Goal: Complete application form

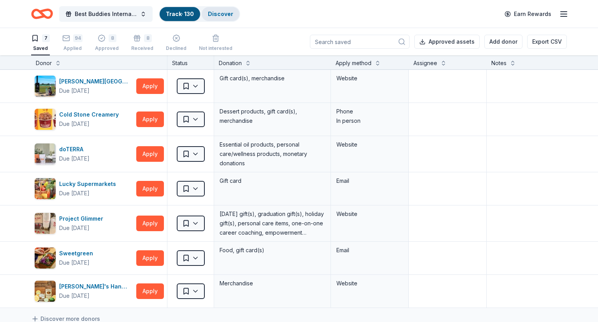
click at [220, 12] on link "Discover" at bounding box center [220, 14] width 25 height 7
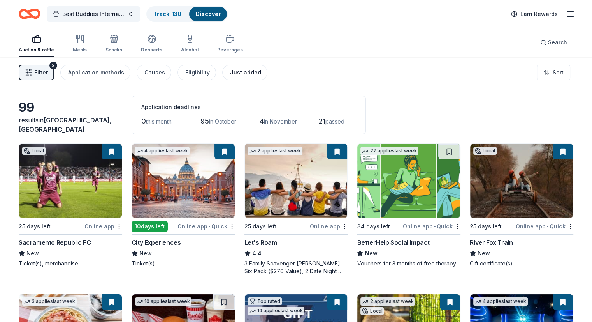
click at [254, 69] on div "Just added" at bounding box center [245, 72] width 31 height 9
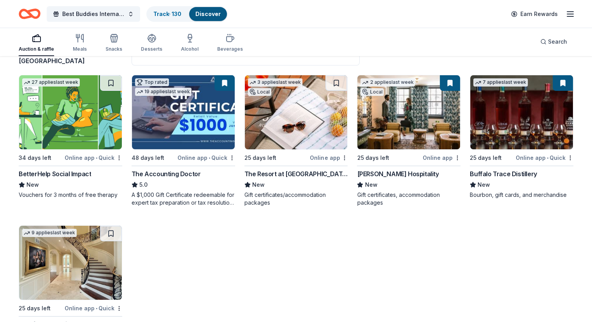
scroll to position [118, 0]
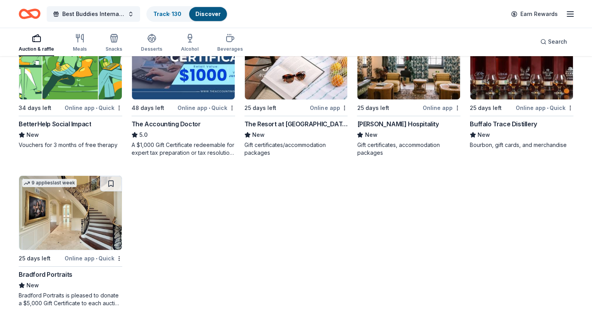
click at [61, 224] on img at bounding box center [70, 213] width 103 height 74
click at [462, 255] on div "27 applies last week 34 days left Online app • Quick BetterHelp Social Impact N…" at bounding box center [296, 166] width 555 height 282
click at [91, 219] on img at bounding box center [70, 213] width 103 height 74
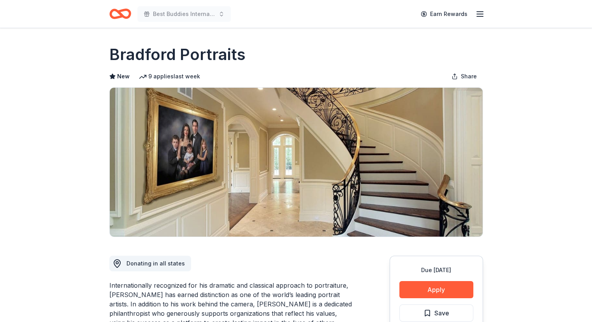
drag, startPoint x: 106, startPoint y: 46, endPoint x: 241, endPoint y: 58, distance: 136.5
click at [412, 284] on button "Apply" at bounding box center [437, 289] width 74 height 17
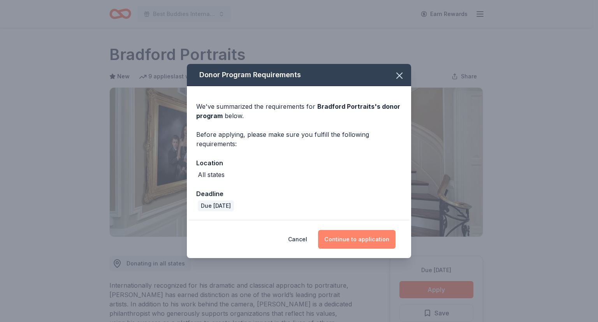
click at [363, 232] on button "Continue to application" at bounding box center [356, 239] width 77 height 19
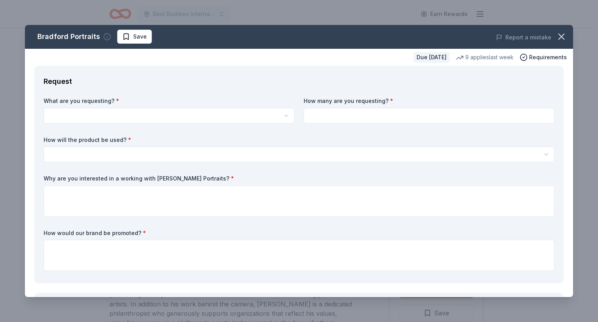
click at [107, 35] on icon "button" at bounding box center [107, 37] width 8 height 8
drag, startPoint x: 46, startPoint y: 100, endPoint x: 106, endPoint y: 100, distance: 60.4
click at [106, 100] on label "What are you requesting? *" at bounding box center [169, 101] width 251 height 8
click at [115, 181] on label "Why are you interested in a working with Bradford Portraits? *" at bounding box center [299, 178] width 511 height 8
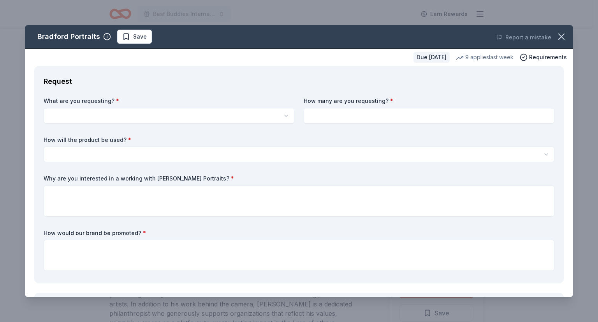
drag, startPoint x: 44, startPoint y: 178, endPoint x: 194, endPoint y: 172, distance: 150.5
click at [194, 172] on div "What are you requesting? * Bradford Portraits is pleased to donate a $5,000 Gif…" at bounding box center [299, 185] width 511 height 177
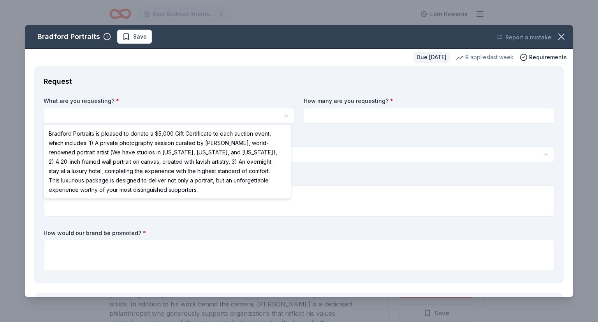
click at [121, 117] on html "Best Buddies International, Sacramento, Champion of the Year Gala Earn Rewards …" at bounding box center [299, 161] width 598 height 322
select select "Bradford Portraits is pleased to donate a $5,000 Gift Certificate to each aucti…"
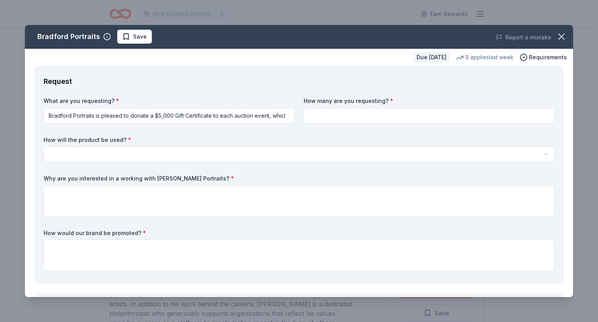
click at [331, 118] on input at bounding box center [429, 116] width 251 height 16
type input "1"
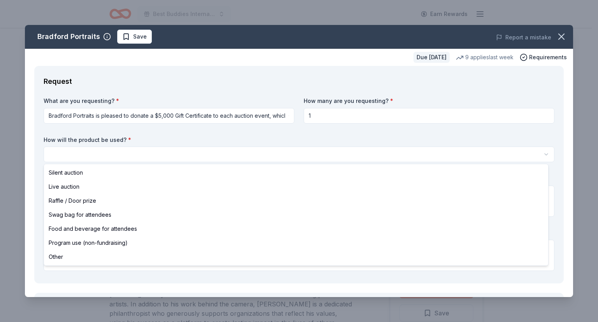
click at [542, 154] on html "Best Buddies International, Sacramento, Champion of the Year Gala Earn Rewards …" at bounding box center [299, 161] width 598 height 322
select select "liveAuction"
click at [198, 152] on html "Best Buddies International, Sacramento, Champion of the Year Gala Earn Rewards …" at bounding box center [299, 161] width 598 height 322
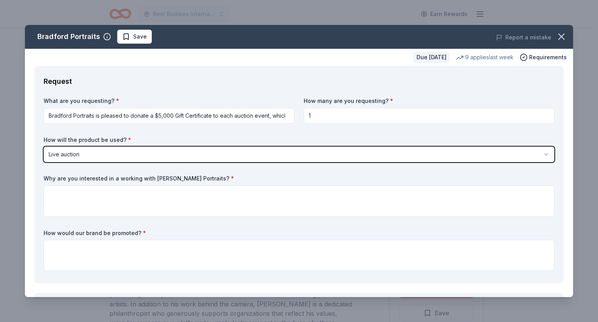
click at [198, 152] on html "Best Buddies International, Sacramento, Champion of the Year Gala Earn Rewards …" at bounding box center [299, 161] width 598 height 322
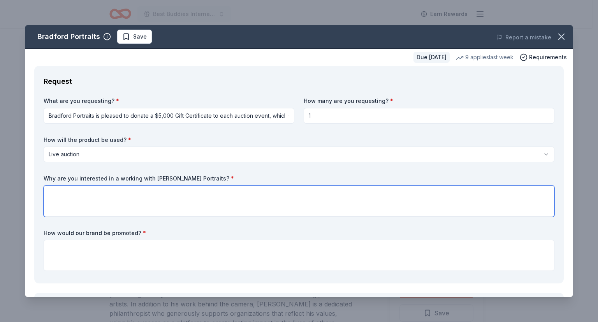
click at [107, 201] on textarea at bounding box center [299, 200] width 511 height 31
paste textarea "Bradford Portraits is known for its artistry, luxury, and timeless portraits. P…"
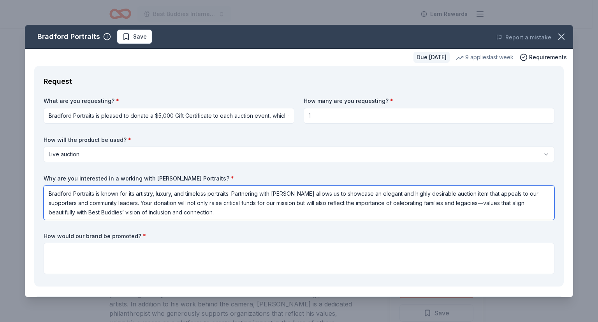
type textarea "Bradford Portraits is known for its artistry, luxury, and timeless portraits. P…"
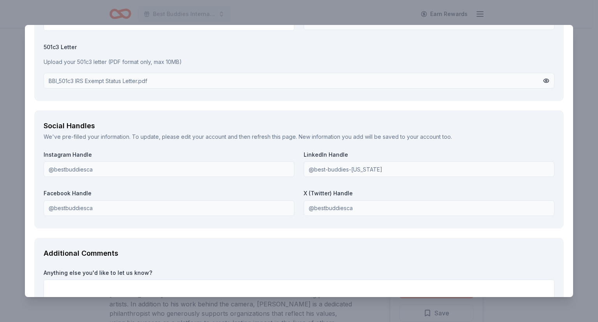
scroll to position [984, 0]
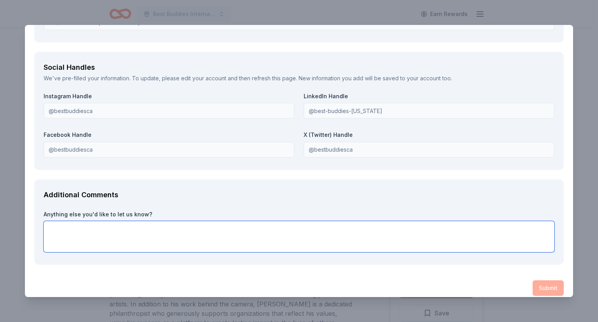
click at [95, 231] on textarea at bounding box center [299, 236] width 511 height 31
paste textarea "The Best Buddies Sacramento Gala is our premier annual fundraiser, attracting o…"
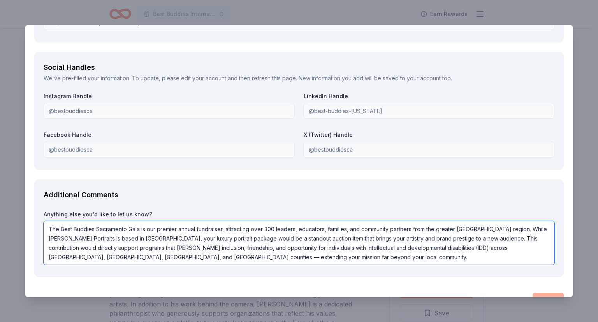
type textarea "The Best Buddies Sacramento Gala is our premier annual fundraiser, attracting o…"
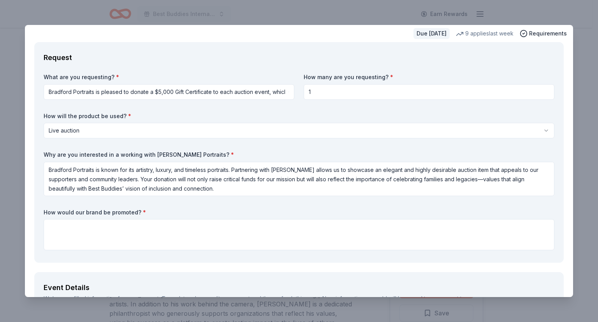
scroll to position [21, 0]
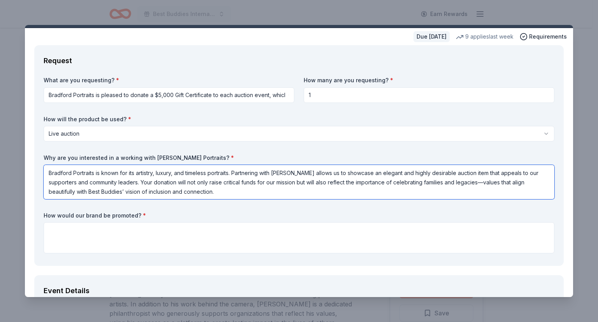
click at [229, 192] on textarea "Bradford Portraits is known for its artistry, luxury, and timeless portraits. P…" at bounding box center [299, 182] width 511 height 34
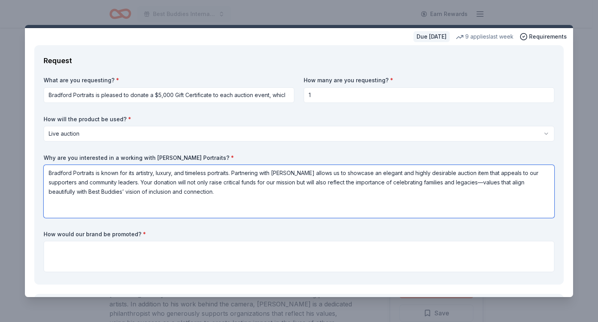
paste textarea "Although Bradford Portraits is based in Newport Beach, your artistry and commit…"
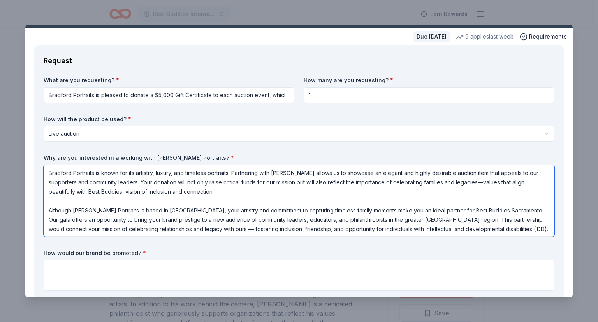
paste textarea "renowned for its artistry, luxury, and timeless portraits. Although based in Ne…"
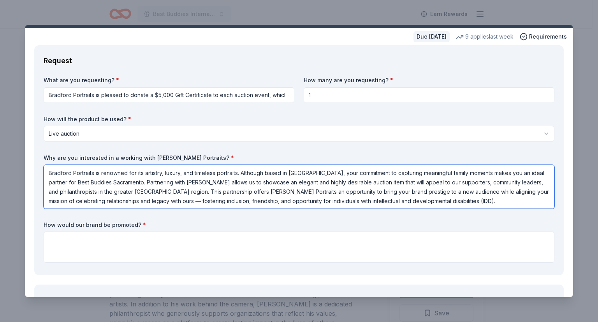
click at [407, 192] on textarea "Bradford Portraits is renowned for its artistry, luxury, and timeless portraits…" at bounding box center [299, 187] width 511 height 44
click at [255, 200] on textarea "Bradford Portraits is renowned for its artistry, luxury, and timeless portraits…" at bounding box center [299, 187] width 511 height 44
type textarea "Bradford Portraits is renowned for its artistry, luxury, and timeless portraits…"
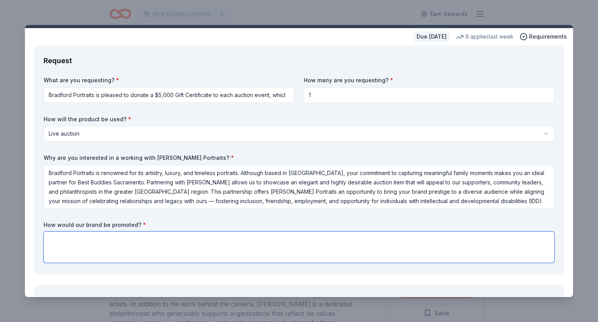
click at [168, 243] on textarea at bounding box center [299, 246] width 511 height 31
paste textarea "By featuring your tickets in our silent auction, we will highlight your museum’…"
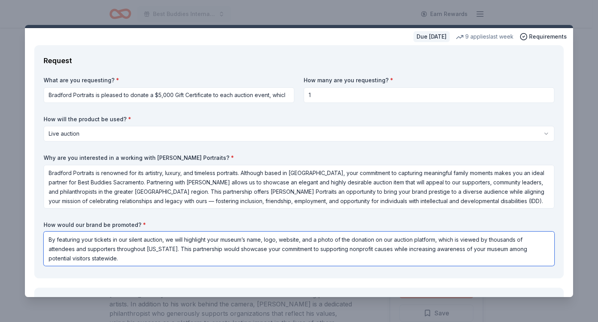
click at [142, 237] on textarea "By featuring your tickets in our silent auction, we will highlight your museum’…" at bounding box center [299, 248] width 511 height 34
click at [305, 239] on textarea "Your donation would be part of our live auction (with an auctioneer). We will h…" at bounding box center [299, 248] width 511 height 34
click at [75, 248] on textarea "Your donation would be part of our live auction (with an auctioneer). We will h…" at bounding box center [299, 248] width 511 height 34
click at [70, 259] on textarea "Your donation would be part of our live auction (with an auctioneer). We will h…" at bounding box center [299, 248] width 511 height 34
click at [191, 250] on textarea "Your donation would be part of our live auction (with an auctioneer). We will h…" at bounding box center [299, 248] width 511 height 34
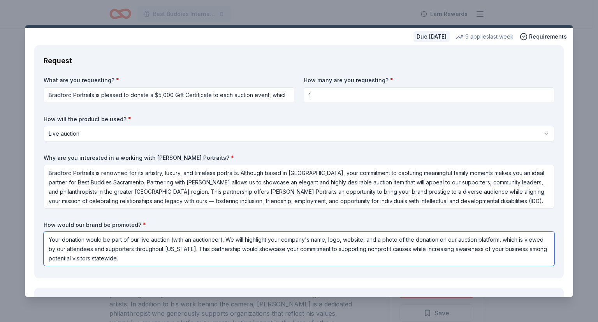
click at [191, 250] on textarea "Your donation would be part of our live auction (with an auctioneer). We will h…" at bounding box center [299, 248] width 511 height 34
paste textarea "featured as part of our live auction, with an auctioneer engaging attendees thr…"
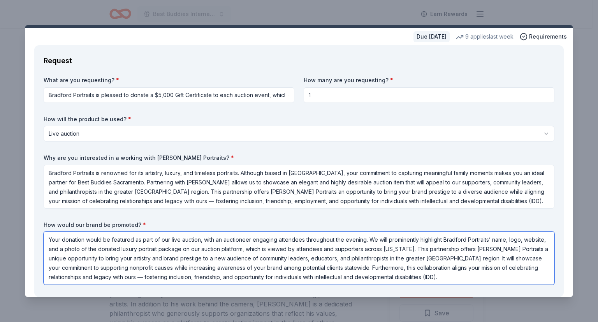
click at [334, 240] on textarea "Your donation would be featured as part of our live auction, with an auctioneer…" at bounding box center [299, 257] width 511 height 53
type textarea "Your donation would be featured as part of our live auction, with an auctioneer…"
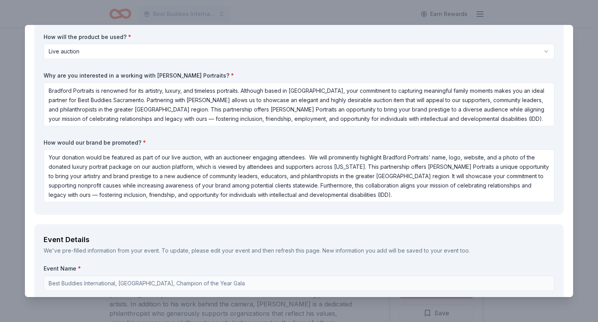
scroll to position [100, 0]
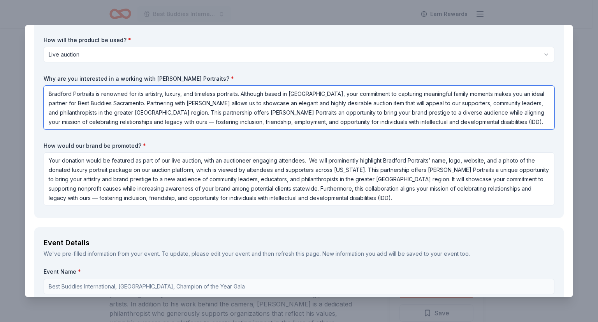
click at [516, 120] on textarea "Bradford Portraits is renowned for its artistry, luxury, and timeless portraits…" at bounding box center [299, 108] width 511 height 44
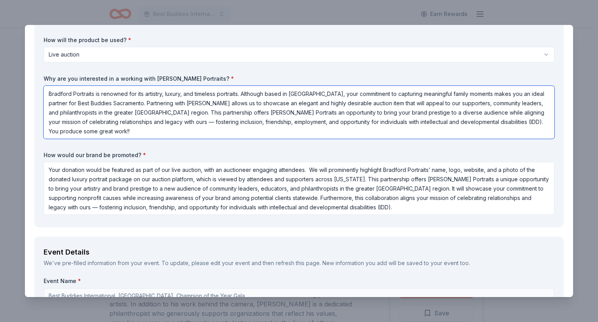
type textarea "Bradford Portraits is renowned for its artistry, luxury, and timeless portraits…"
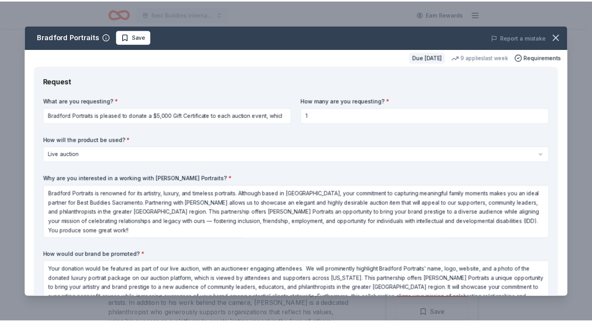
scroll to position [1045, 0]
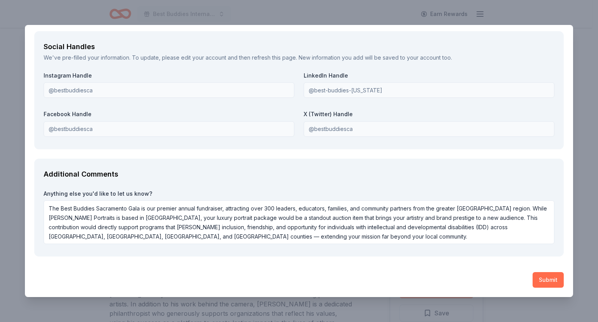
click at [537, 278] on button "Submit" at bounding box center [548, 280] width 31 height 16
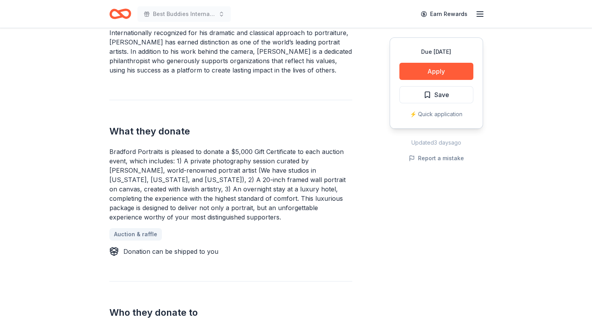
scroll to position [265, 0]
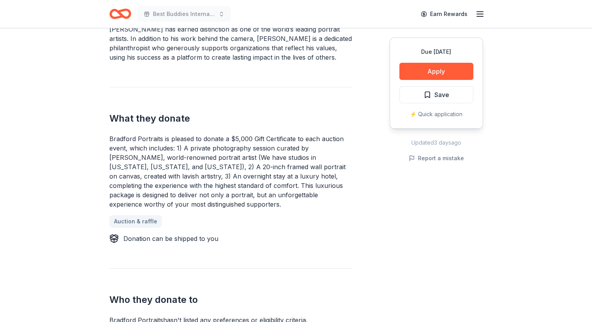
drag, startPoint x: 109, startPoint y: 137, endPoint x: 162, endPoint y: 186, distance: 71.7
click at [162, 186] on div "Bradford Portraits New 9 applies last week Share Donating in all states Interna…" at bounding box center [296, 265] width 399 height 1004
drag, startPoint x: 109, startPoint y: 136, endPoint x: 190, endPoint y: 159, distance: 84.2
click at [190, 159] on div "Bradford Portraits is pleased to donate a $5,000 Gift Certificate to each aucti…" at bounding box center [230, 171] width 243 height 75
click at [178, 148] on div "Bradford Portraits is pleased to donate a $5,000 Gift Certificate to each aucti…" at bounding box center [230, 171] width 243 height 75
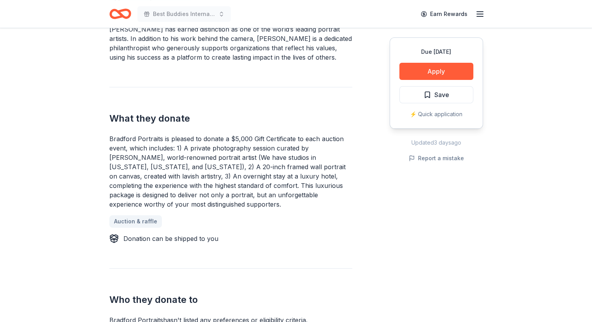
click at [178, 148] on div "Bradford Portraits is pleased to donate a $5,000 Gift Certificate to each aucti…" at bounding box center [230, 171] width 243 height 75
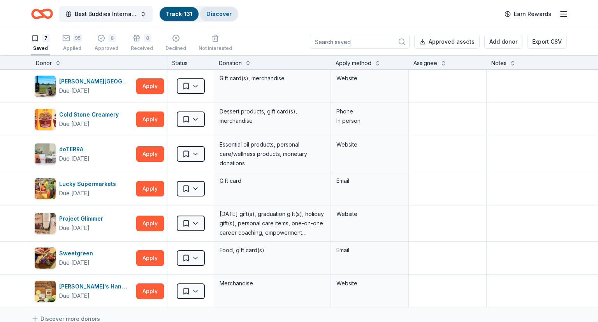
click at [218, 14] on link "Discover" at bounding box center [218, 14] width 25 height 7
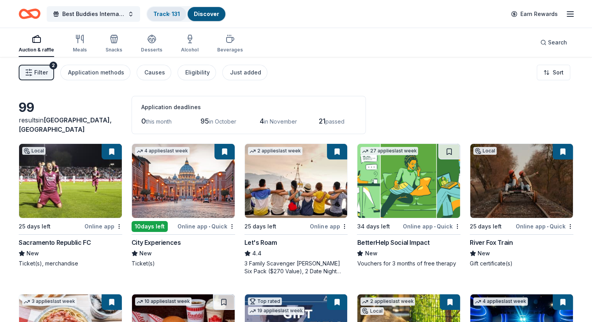
click at [180, 13] on link "Track · 131" at bounding box center [166, 14] width 26 height 7
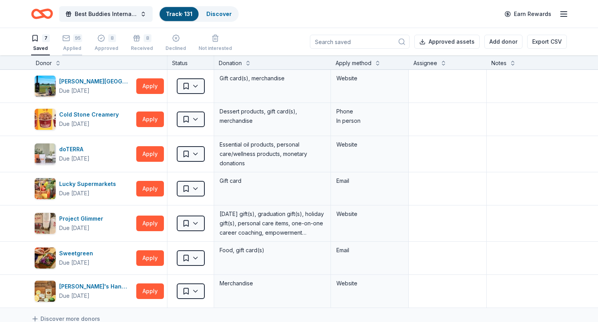
click at [71, 40] on div "95" at bounding box center [72, 38] width 20 height 8
